Goal: Communication & Community: Answer question/provide support

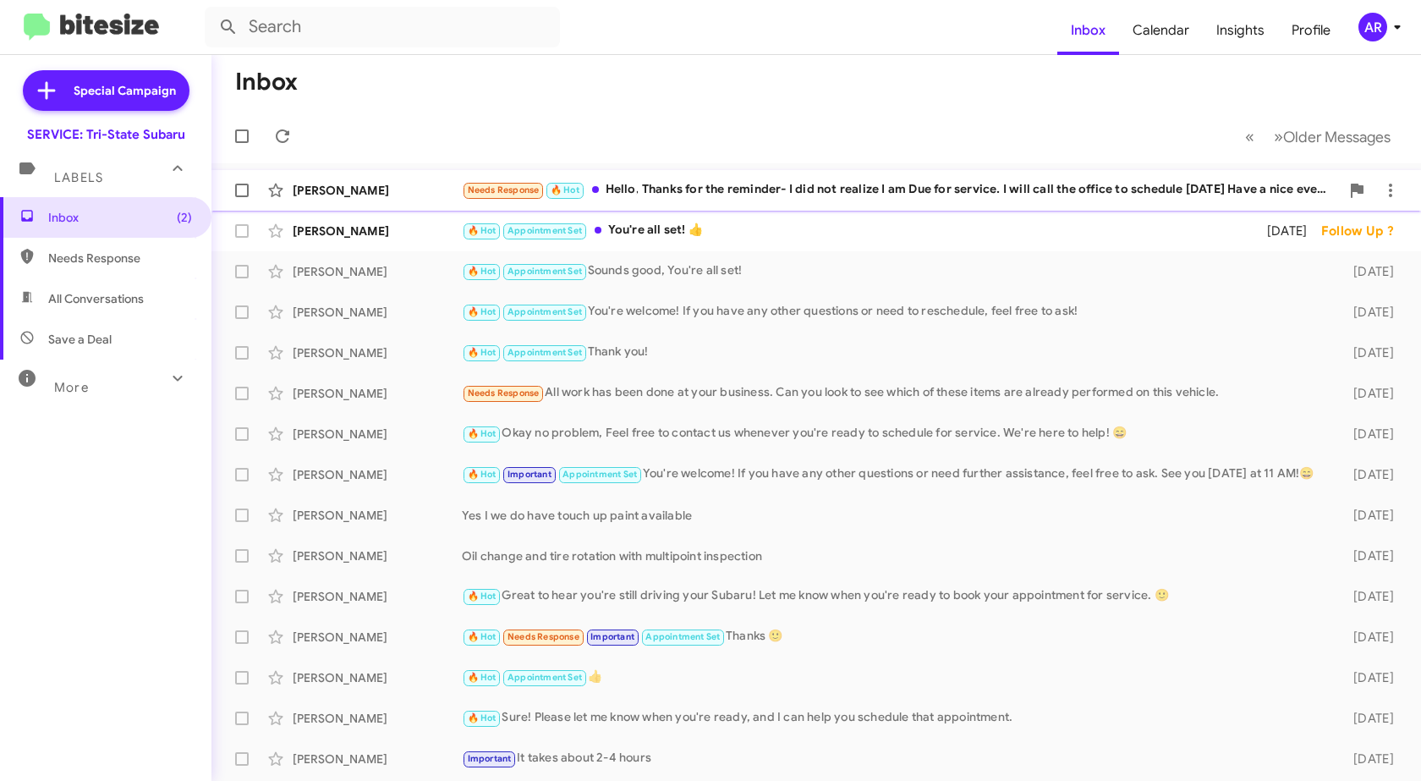
click at [407, 189] on div "[PERSON_NAME]" at bounding box center [377, 190] width 169 height 17
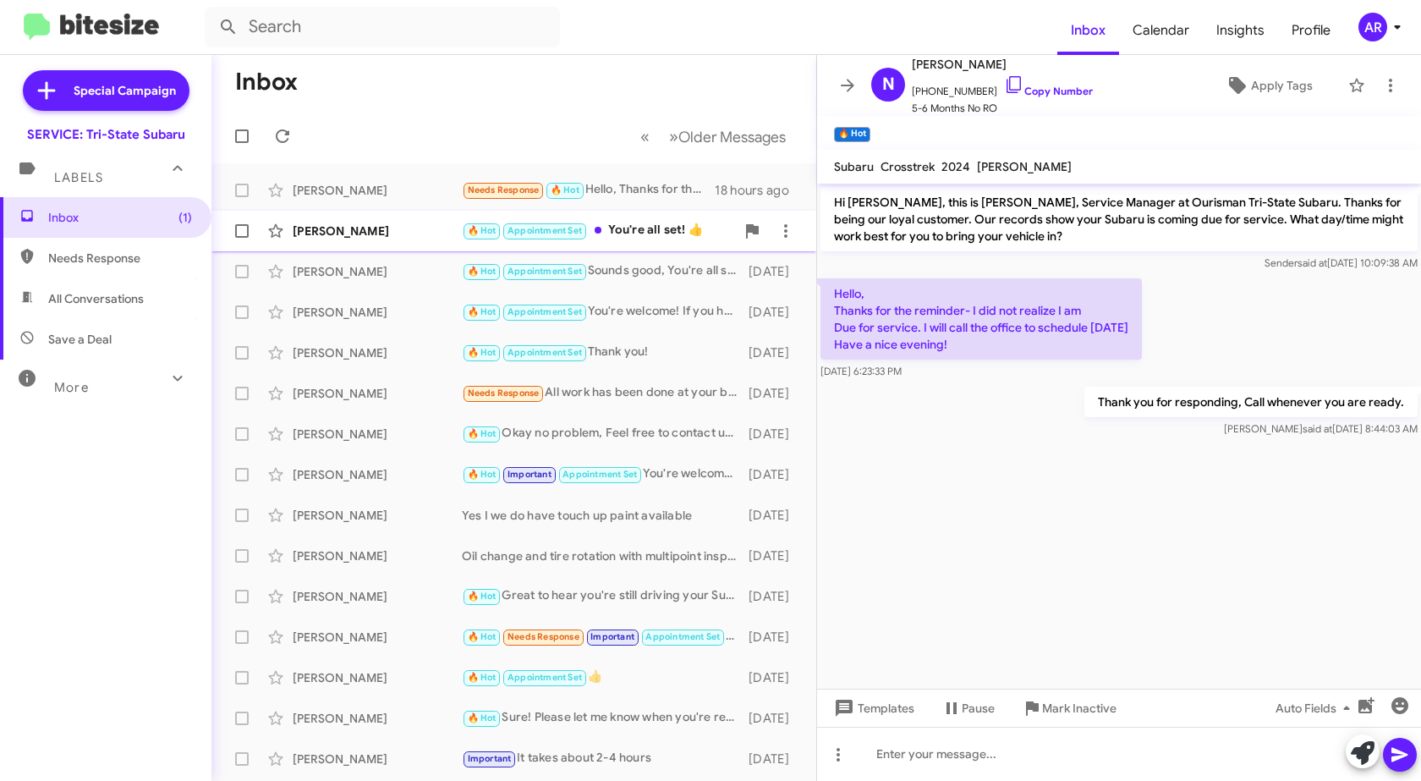
click at [421, 244] on div "[PERSON_NAME] 🔥 Hot Appointment Set You're all set! 👍 [DATE] Follow Up ?" at bounding box center [514, 231] width 578 height 34
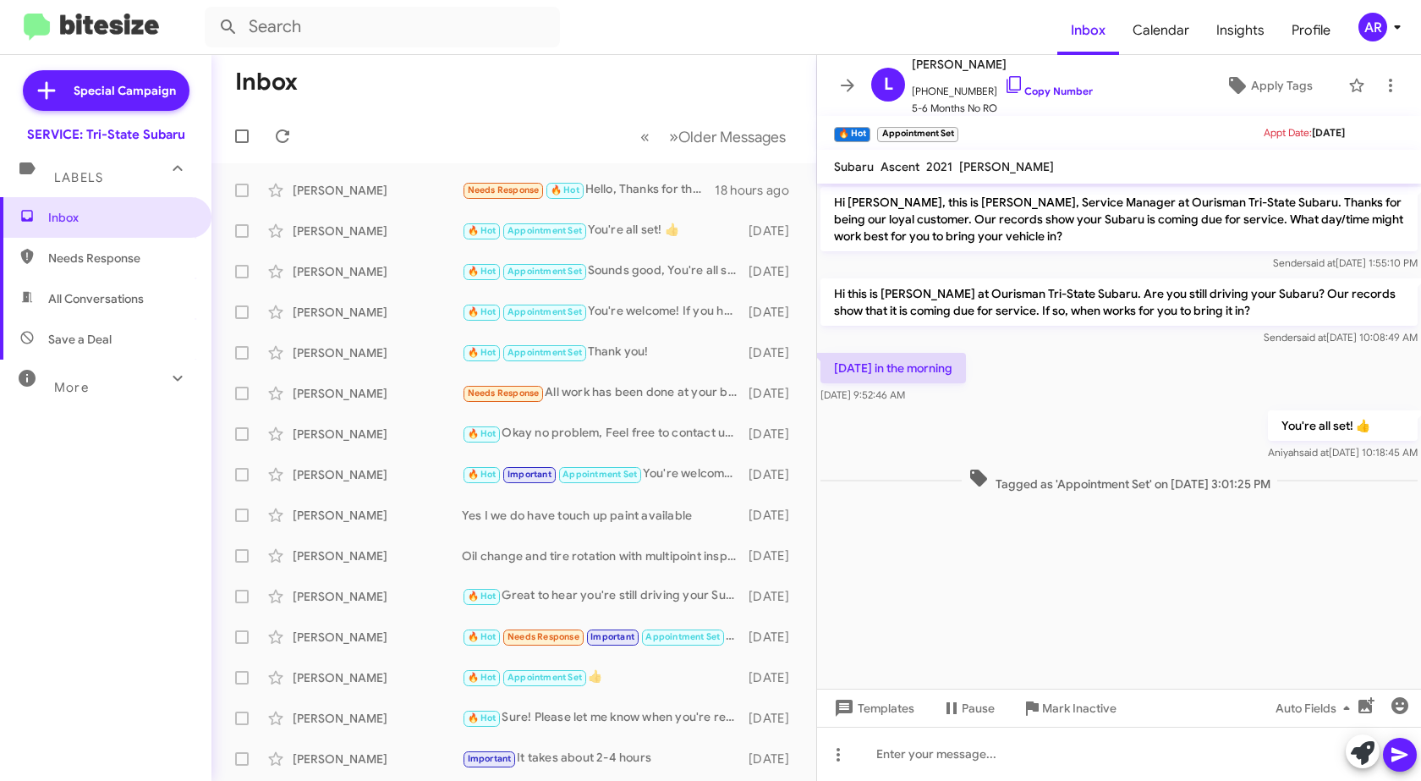
drag, startPoint x: 139, startPoint y: 216, endPoint x: 116, endPoint y: 189, distance: 34.8
click at [137, 213] on span "Inbox" at bounding box center [120, 217] width 144 height 17
